Goal: Task Accomplishment & Management: Use online tool/utility

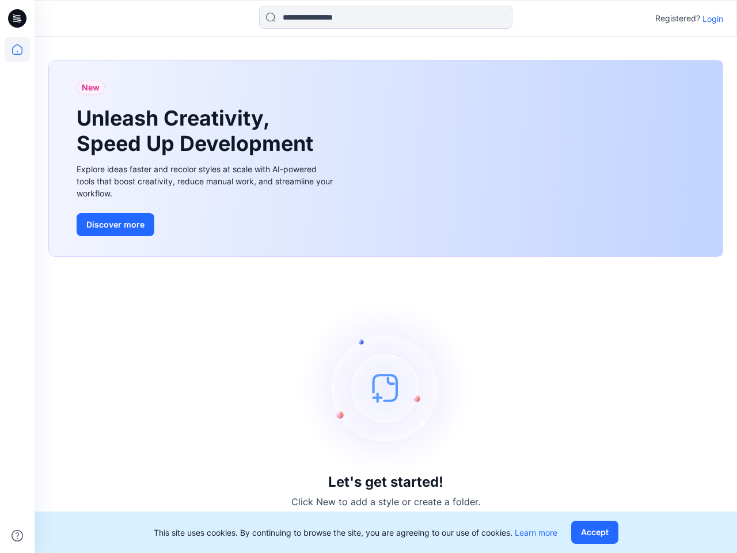
click at [369, 276] on div "Let's get started! Click New to add a style or create a folder." at bounding box center [385, 405] width 675 height 268
click at [18, 18] on icon at bounding box center [19, 18] width 5 height 1
click at [17, 50] on icon at bounding box center [17, 49] width 25 height 25
click at [17, 536] on icon at bounding box center [18, 536] width 12 height 12
click at [386, 17] on input at bounding box center [385, 17] width 253 height 23
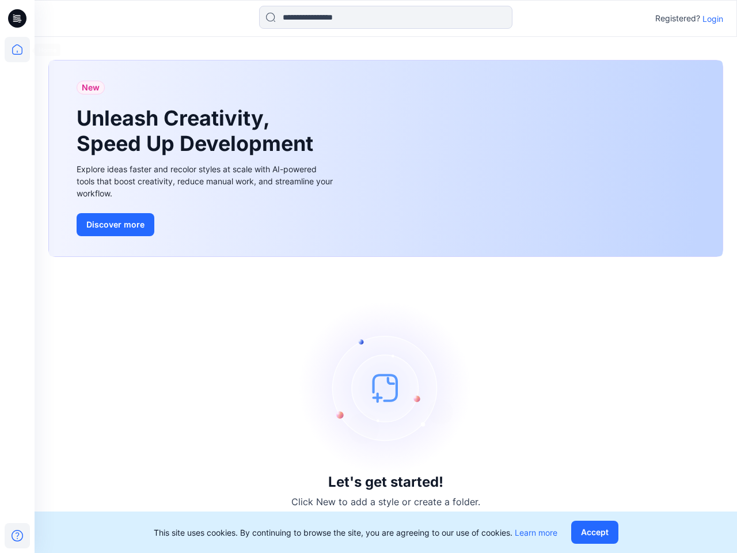
click at [713, 18] on p "Login" at bounding box center [713, 19] width 21 height 12
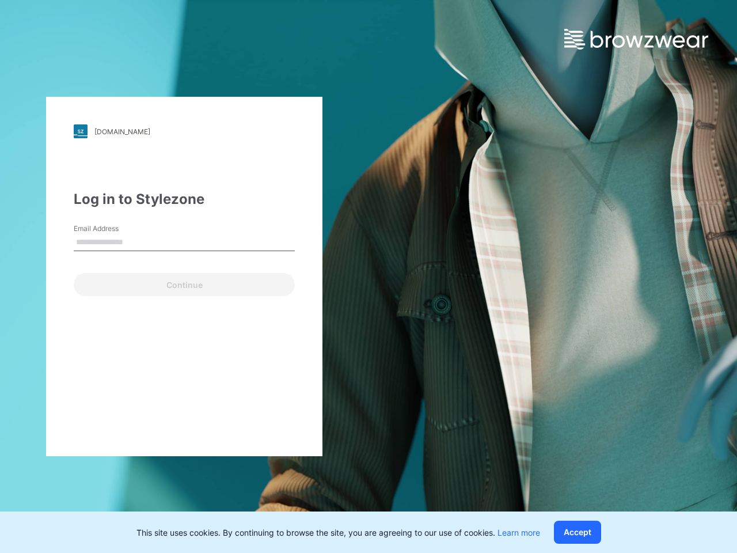
click at [597, 532] on button "Accept" at bounding box center [577, 532] width 47 height 23
